Goal: Information Seeking & Learning: Check status

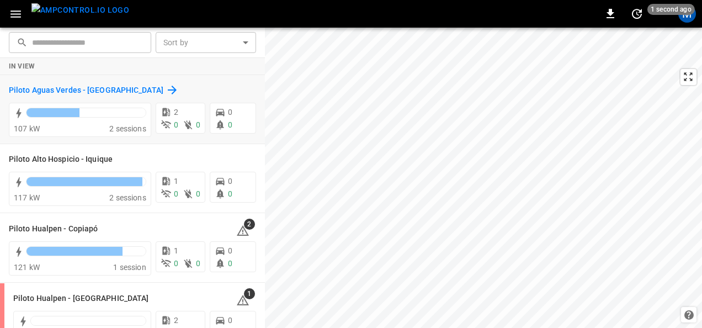
click at [128, 88] on h6 "Piloto Aguas Verdes - [GEOGRAPHIC_DATA]" at bounding box center [86, 90] width 155 height 12
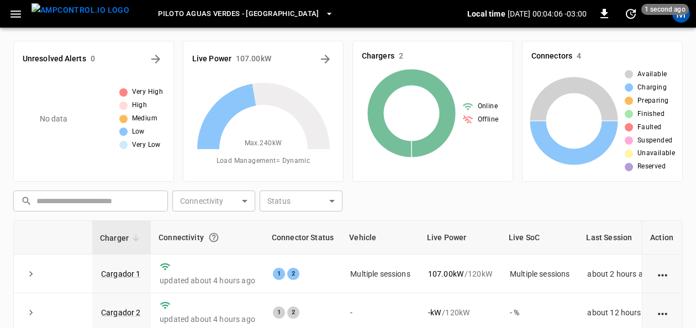
scroll to position [55, 0]
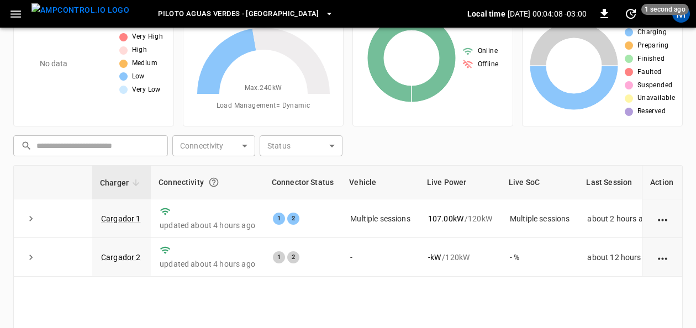
drag, startPoint x: 111, startPoint y: 219, endPoint x: 408, endPoint y: 1, distance: 368.5
click at [111, 219] on link "Cargador 1" at bounding box center [121, 218] width 40 height 9
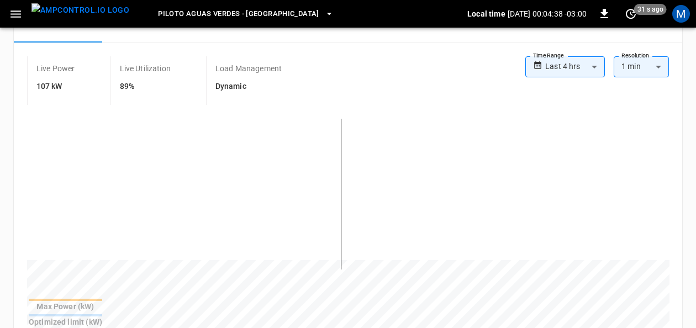
scroll to position [110, 0]
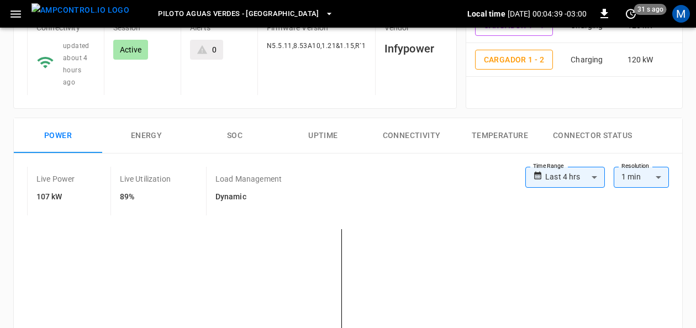
click at [223, 120] on button "SOC" at bounding box center [234, 135] width 88 height 35
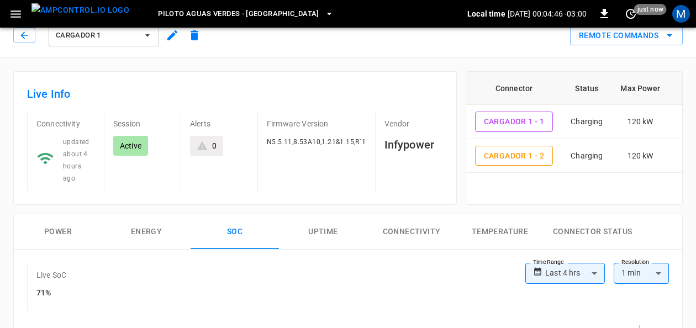
scroll to position [0, 0]
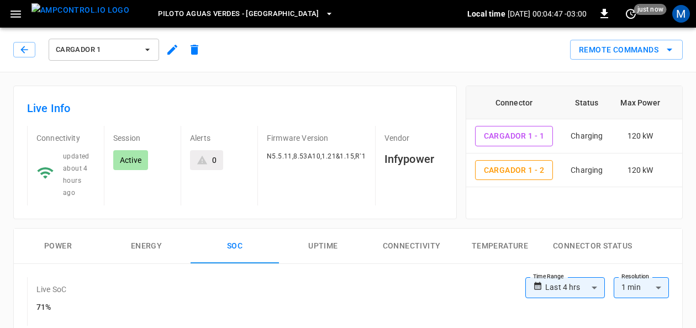
click at [147, 49] on icon "button" at bounding box center [147, 50] width 4 height 2
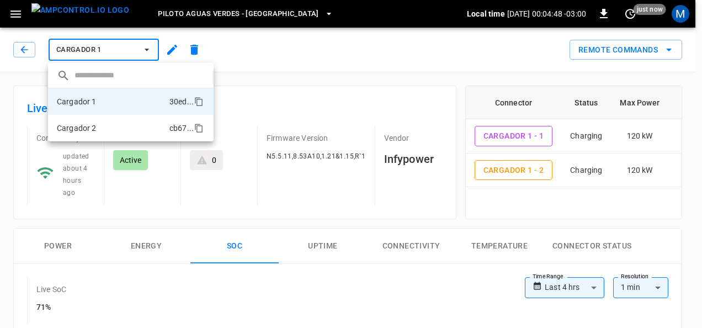
click at [102, 122] on li "Cargador 2 cb67 ..." at bounding box center [131, 128] width 166 height 26
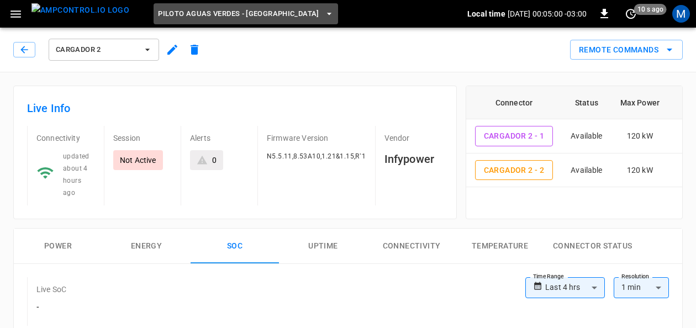
click at [261, 13] on span "Piloto Aguas Verdes - [GEOGRAPHIC_DATA]" at bounding box center [238, 14] width 161 height 13
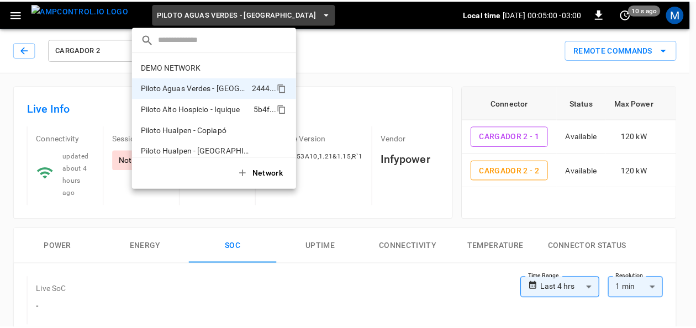
scroll to position [9, 0]
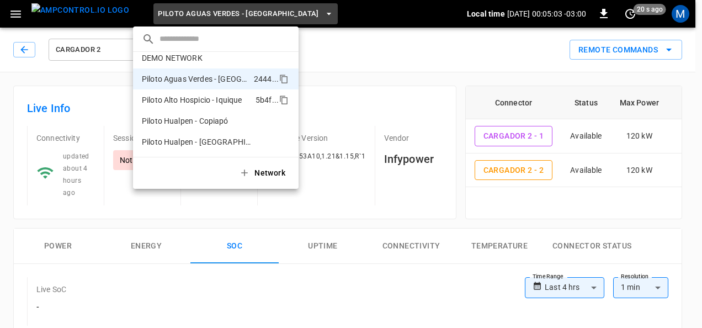
click at [229, 102] on p "Piloto Alto Hospicio - Iquique" at bounding box center [196, 99] width 109 height 11
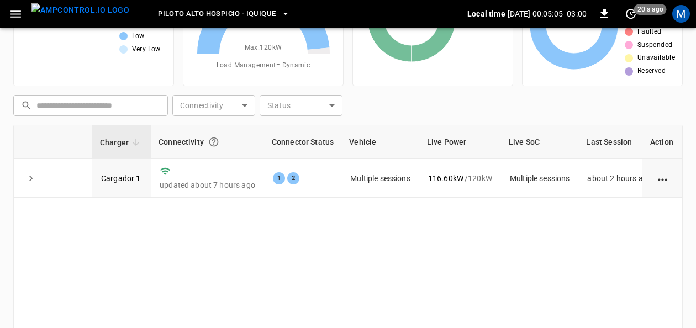
scroll to position [97, 0]
drag, startPoint x: 108, startPoint y: 173, endPoint x: 307, endPoint y: 20, distance: 250.7
click at [108, 173] on link "Cargador 1" at bounding box center [121, 177] width 40 height 9
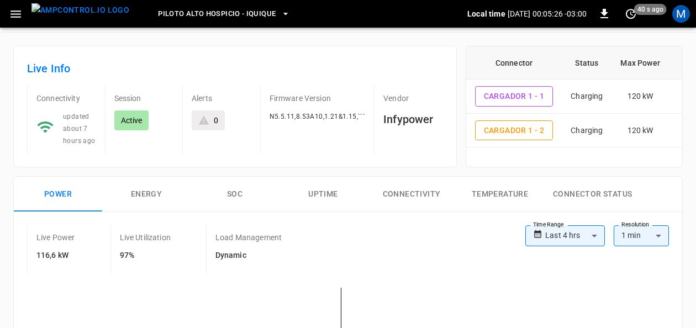
scroll to position [110, 0]
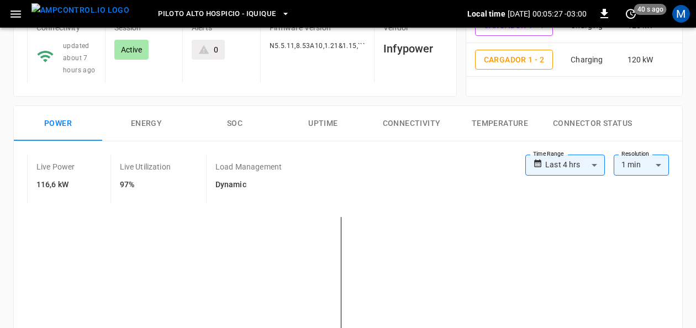
click at [231, 118] on button "SOC" at bounding box center [234, 123] width 88 height 35
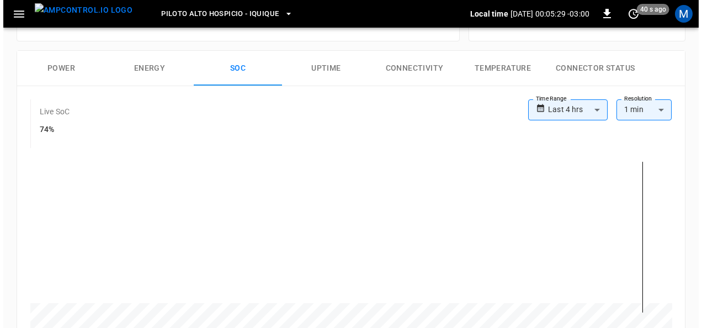
scroll to position [0, 0]
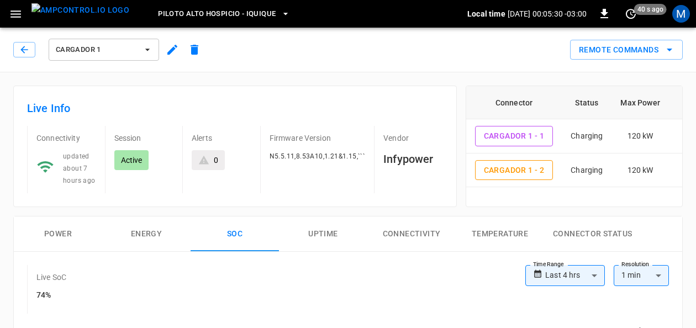
click at [147, 52] on icon "button" at bounding box center [147, 49] width 11 height 11
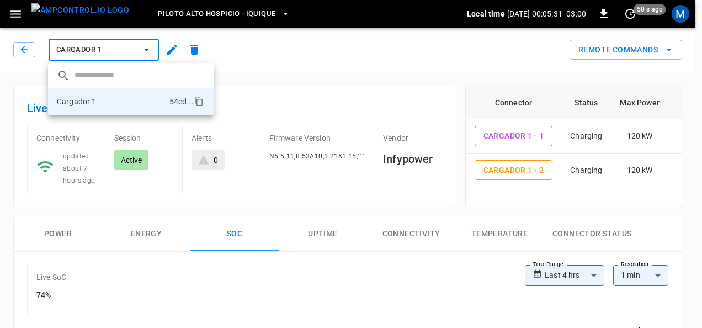
click at [282, 60] on div at bounding box center [351, 164] width 702 height 328
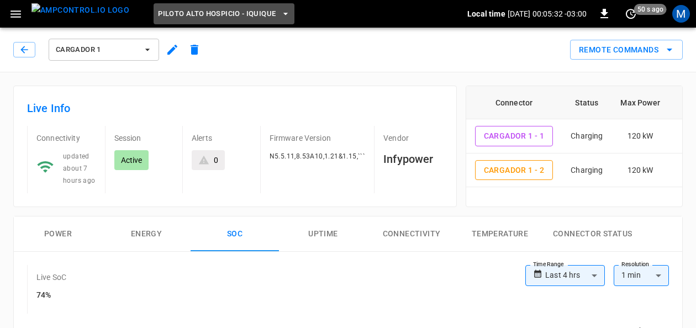
click at [280, 17] on icon "button" at bounding box center [285, 13] width 11 height 11
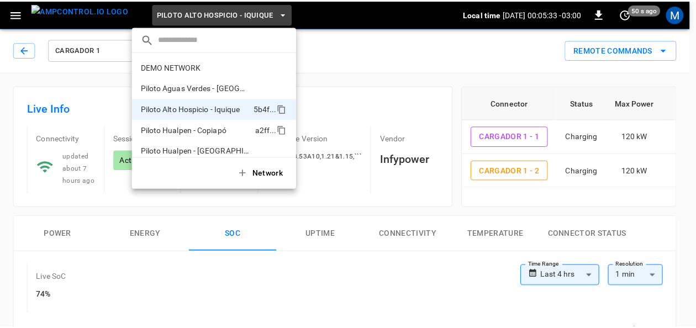
scroll to position [9, 0]
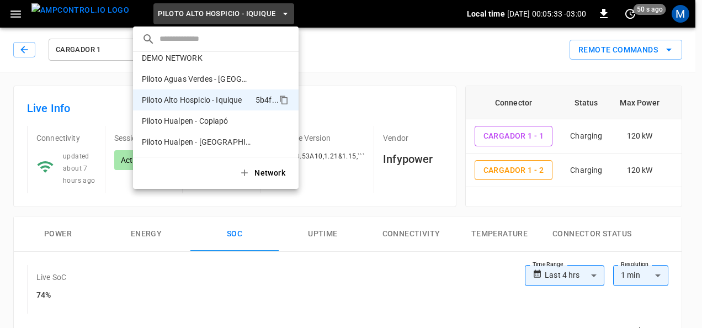
drag, startPoint x: 238, startPoint y: 144, endPoint x: 311, endPoint y: 102, distance: 84.1
click at [238, 143] on p "Piloto Hualpen - [GEOGRAPHIC_DATA]" at bounding box center [196, 141] width 109 height 11
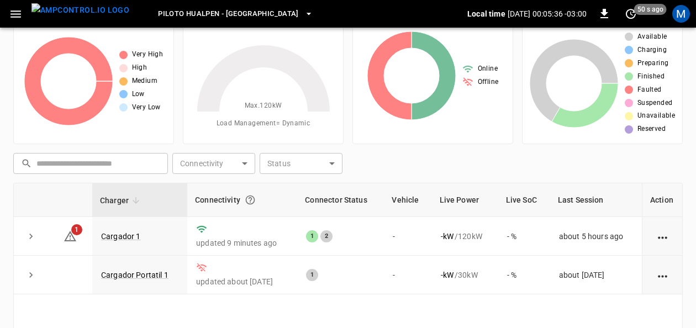
scroll to position [55, 0]
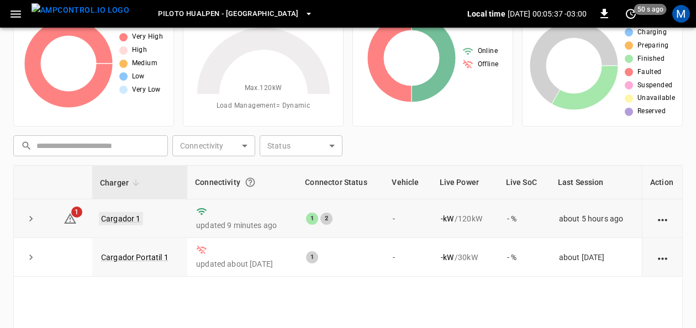
click at [123, 217] on link "Cargador 1" at bounding box center [121, 218] width 44 height 13
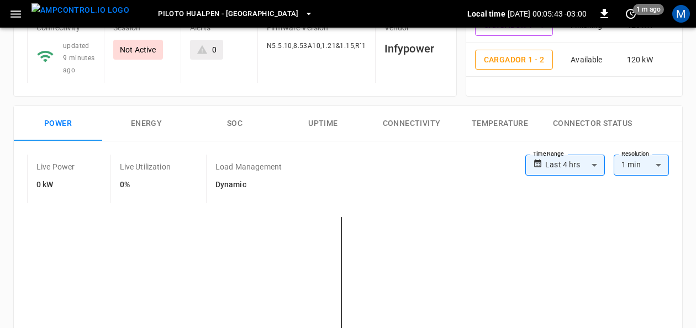
scroll to position [110, 0]
click at [237, 126] on button "SOC" at bounding box center [234, 123] width 88 height 35
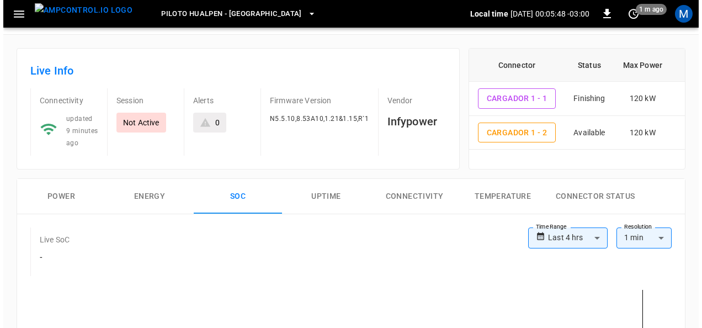
scroll to position [0, 0]
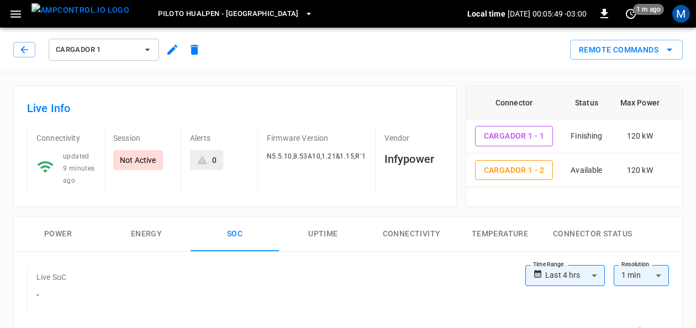
click at [243, 13] on button "Piloto Hualpen - [GEOGRAPHIC_DATA]" at bounding box center [235, 14] width 164 height 22
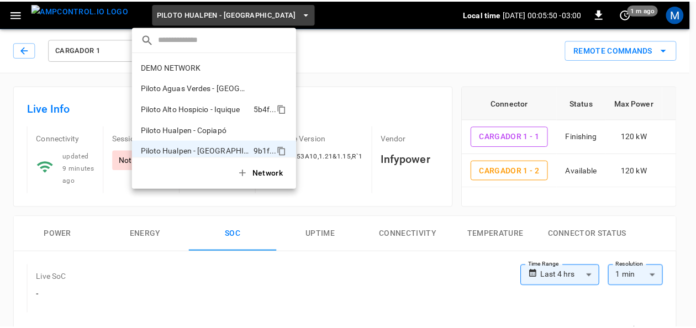
scroll to position [9, 0]
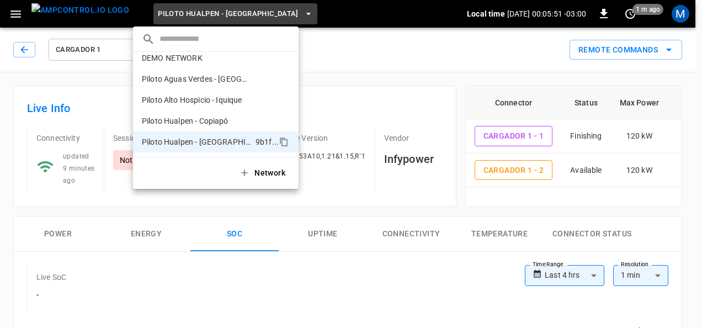
drag, startPoint x: 238, startPoint y: 115, endPoint x: 283, endPoint y: 22, distance: 103.2
click at [238, 115] on p "Piloto Hualpen - Copiapó" at bounding box center [197, 120] width 111 height 11
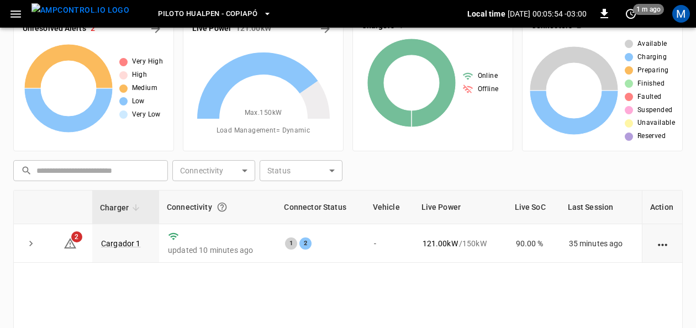
scroll to position [55, 0]
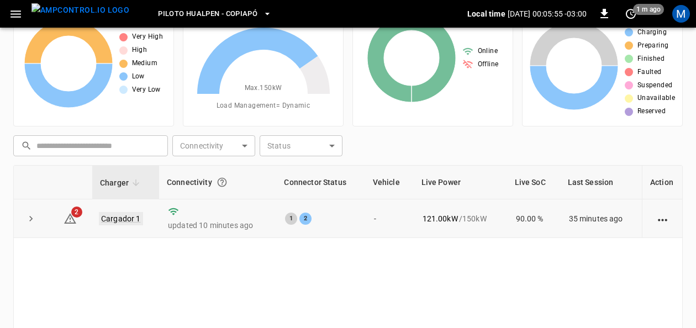
click at [127, 213] on link "Cargador 1" at bounding box center [121, 218] width 44 height 13
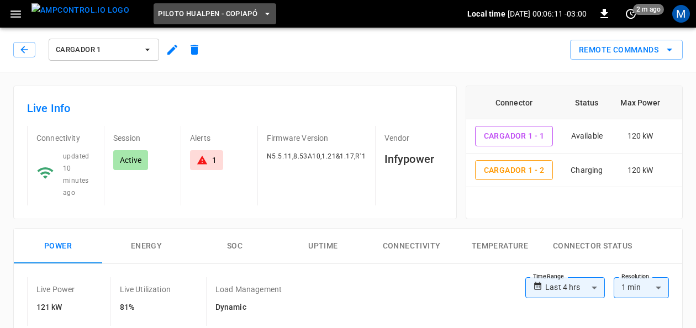
click at [212, 16] on span "Piloto Hualpen - Copiapó" at bounding box center [207, 14] width 99 height 13
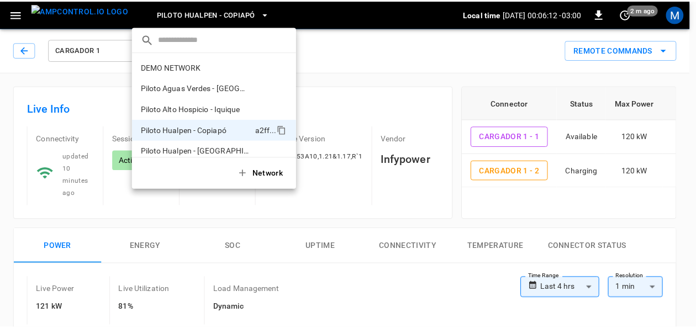
scroll to position [9, 0]
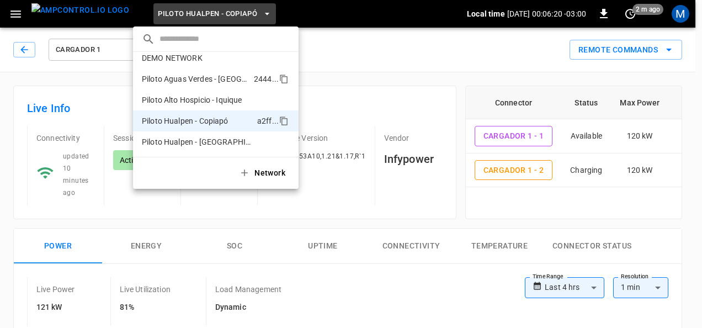
click at [226, 81] on p "Piloto Aguas Verdes - [GEOGRAPHIC_DATA]" at bounding box center [196, 78] width 108 height 11
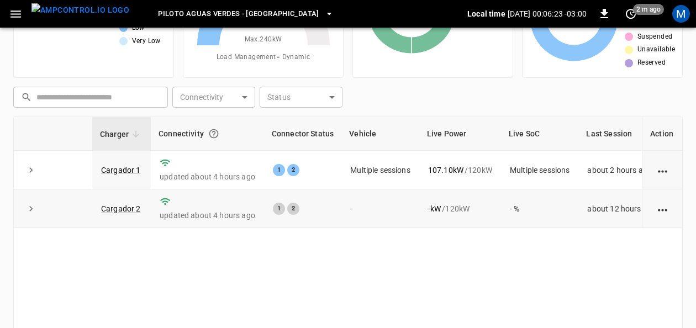
scroll to position [110, 0]
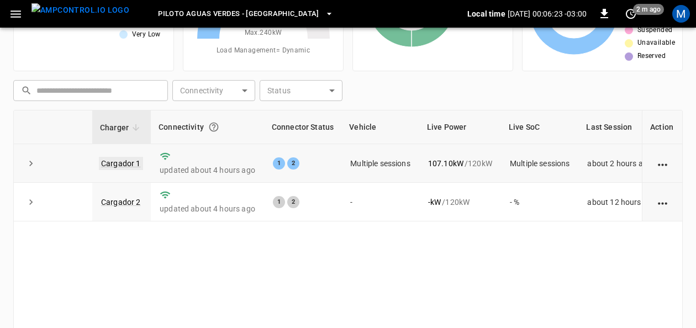
click at [124, 162] on link "Cargador 1" at bounding box center [121, 163] width 44 height 13
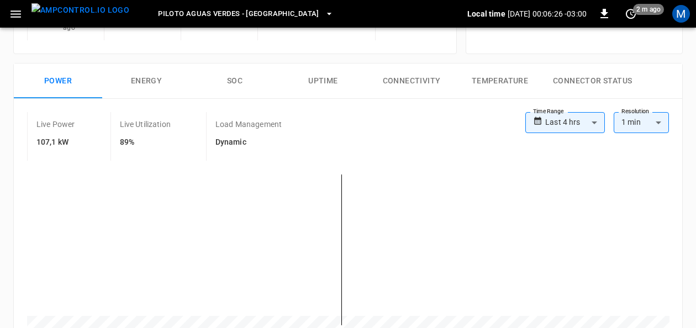
scroll to position [166, 0]
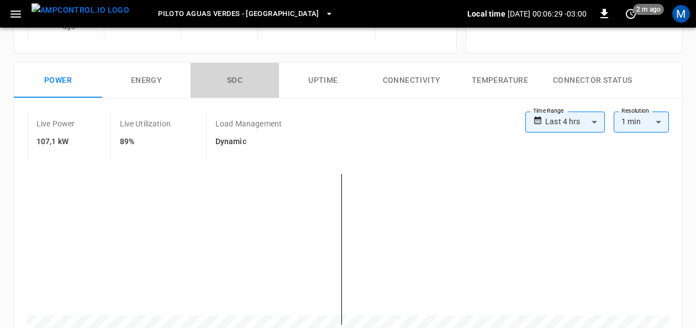
click at [233, 66] on button "SOC" at bounding box center [234, 80] width 88 height 35
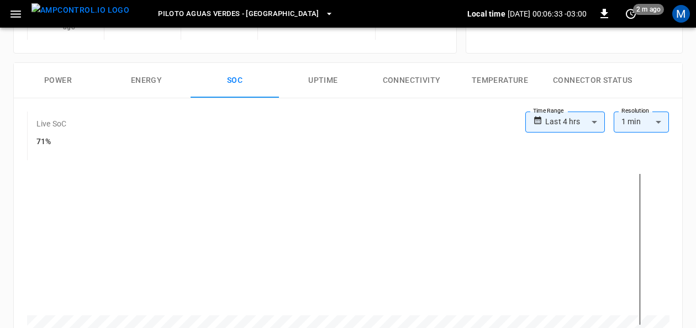
click at [73, 63] on button "Power" at bounding box center [58, 80] width 88 height 35
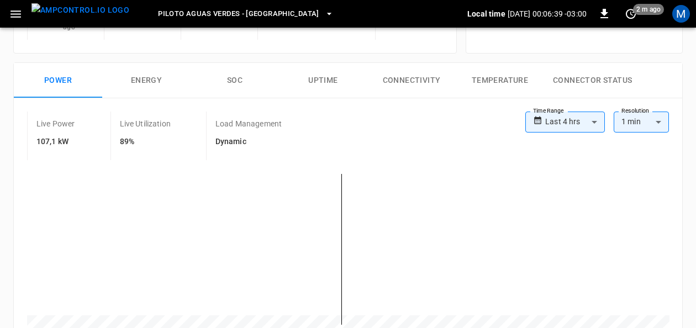
click at [399, 128] on div "Live Power 107,1 kW Live Utilization 89% Load Management Dynamic" at bounding box center [276, 136] width 498 height 49
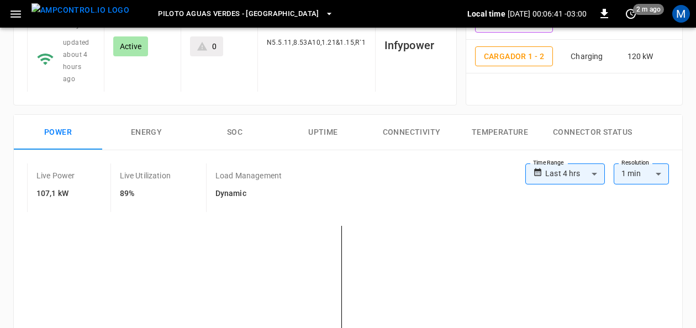
scroll to position [156, 0]
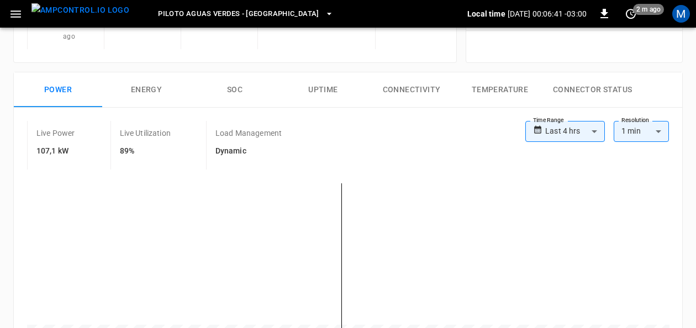
click at [459, 147] on div "Live Power 107,1 kW Live Utilization 89% Load Management Dynamic" at bounding box center [276, 145] width 498 height 49
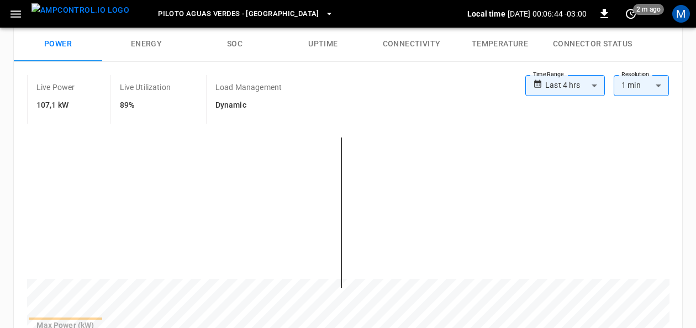
scroll to position [168, 0]
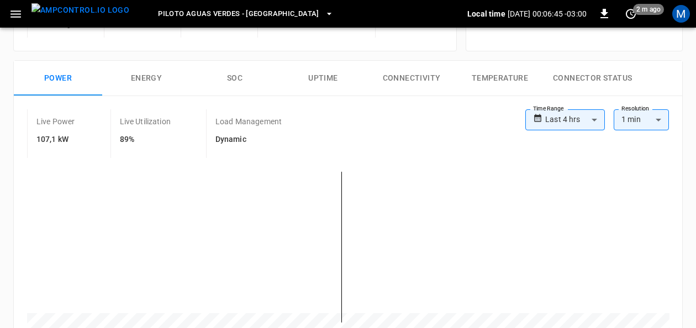
click at [370, 131] on div "Live Power 107,1 kW Live Utilization 89% Load Management Dynamic" at bounding box center [276, 133] width 498 height 49
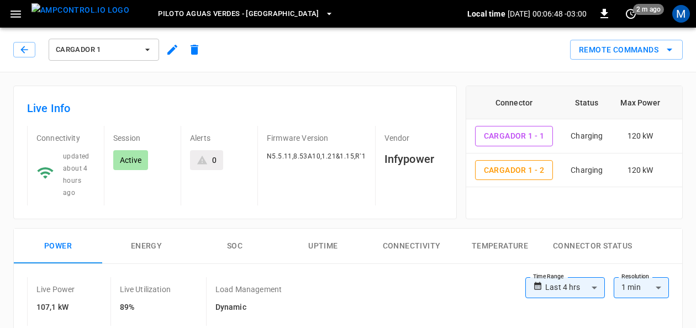
scroll to position [110, 0]
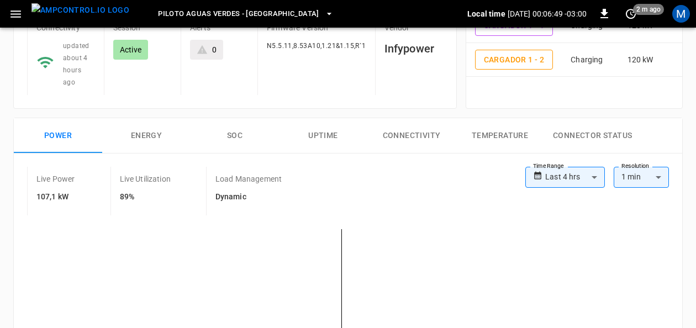
click at [330, 200] on div "Live Power 107,1 kW Live Utilization 89% Load Management Dynamic" at bounding box center [276, 191] width 498 height 49
